Goal: Task Accomplishment & Management: Use online tool/utility

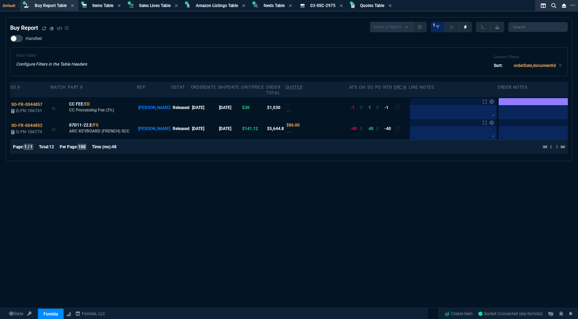
select select "8: NEPT"
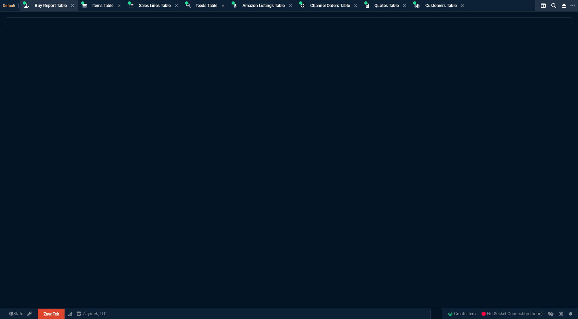
select select "8: NEPT"
